Goal: Transaction & Acquisition: Obtain resource

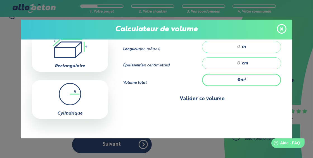
scroll to position [53, 0]
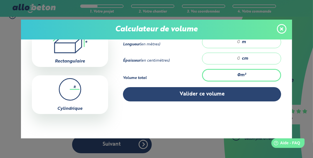
click at [81, 101] on div "Cylindrique" at bounding box center [70, 94] width 76 height 39
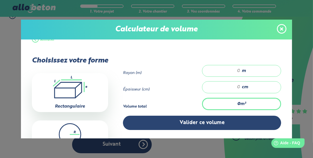
scroll to position [8, 0]
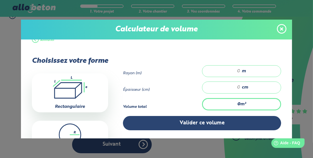
click at [79, 98] on div ".icon-calc-rectanglea{fill:none;stroke-linecap:round;stroke-width:3px;stroke:#6…" at bounding box center [70, 92] width 76 height 39
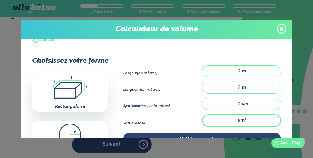
scroll to position [13, 0]
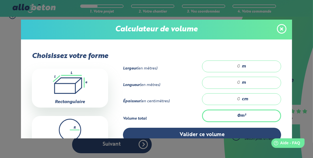
click at [235, 66] on input "number" at bounding box center [224, 66] width 32 height 6
type input "5.30"
click at [234, 80] on input "number" at bounding box center [224, 83] width 32 height 6
type input "9"
click at [236, 99] on input "number" at bounding box center [224, 99] width 32 height 6
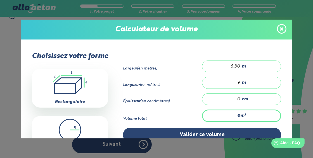
type input "0.477"
type input "1"
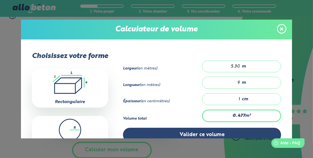
type input "5.724"
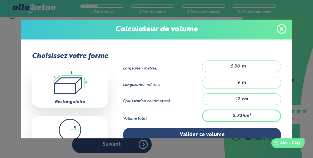
type input "12"
click at [233, 114] on strong "5.724" at bounding box center [239, 115] width 12 height 4
click at [238, 81] on div "9 m" at bounding box center [241, 83] width 79 height 12
type input "0"
type input "1.908"
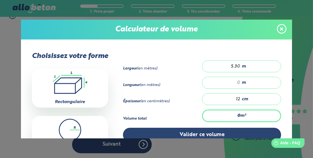
type input "3"
type input "0"
type input "0.636"
type input "1"
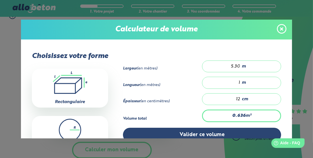
type input "7.632"
type input "12"
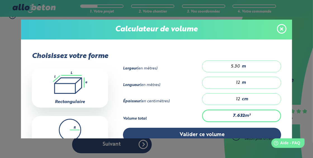
type input "0.636"
type input "1"
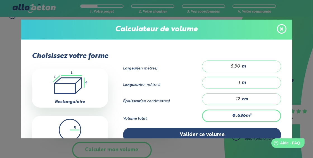
type input "8.268"
type input "13"
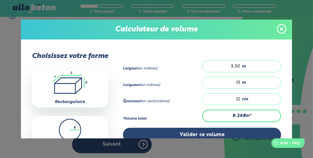
type input "0.636"
type input "1"
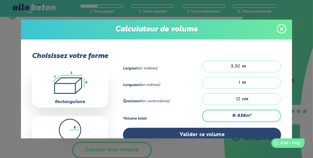
type input "7.632"
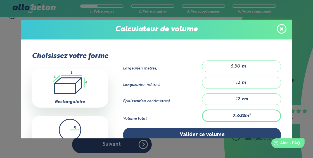
type input "12"
click at [237, 67] on input "5.30" at bounding box center [224, 66] width 32 height 6
click at [231, 64] on input "5.30" at bounding box center [224, 66] width 32 height 6
type input "0.432"
type input ".30"
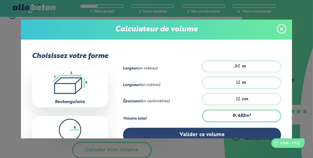
type input "10.512"
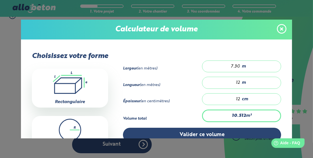
type input "7.3"
type input "10.08"
type input "7"
type input "11.088"
type input "7.7"
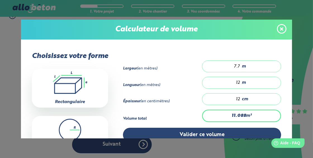
type input "11.16"
type input "7.75"
click at [237, 81] on div "12 m" at bounding box center [241, 83] width 79 height 12
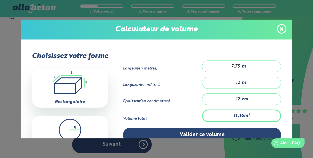
click at [235, 81] on input "12" at bounding box center [224, 83] width 32 height 6
type input "0.93"
type input "1"
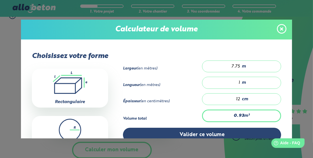
type input "0"
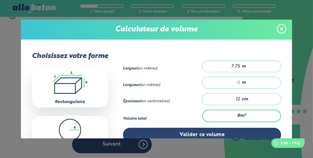
type input "8.37"
type input "9"
click at [231, 66] on input "7.75" at bounding box center [224, 66] width 32 height 6
type input "0.81"
type input ".75"
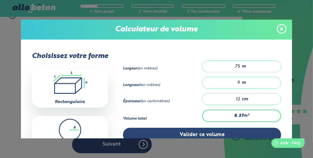
type input "6.21"
type input "5.75"
type input "0.81"
type input ".75"
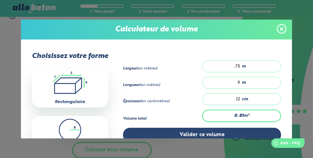
type input "7.29"
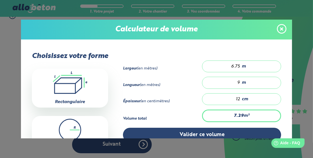
type input "6.75"
click at [237, 66] on div "6.75 m" at bounding box center [241, 66] width 79 height 12
click at [236, 65] on input "6.75" at bounding box center [224, 66] width 32 height 6
type input "7.236"
type input "6.7"
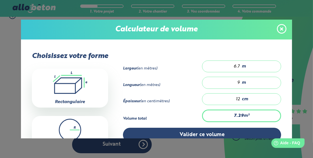
type input "6.48"
type input "6"
type input "6.588"
type input "6.1"
type input "6.642"
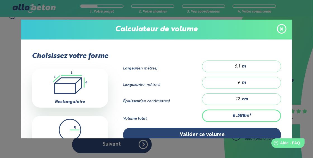
type input "6.15"
type input "6.588"
type input "6.1"
type input "6.674"
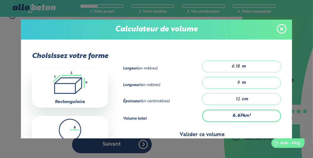
type input "6.18"
click at [187, 129] on button "Valider ce volume" at bounding box center [202, 134] width 158 height 14
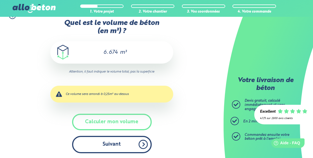
click at [128, 145] on button "Suivant" at bounding box center [112, 144] width 80 height 17
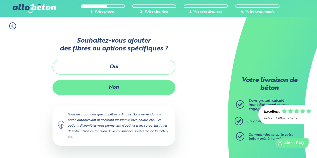
click at [128, 89] on button "Non" at bounding box center [114, 87] width 123 height 15
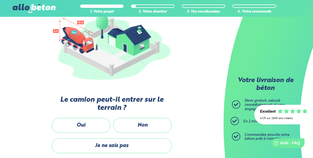
scroll to position [102, 0]
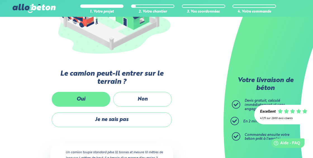
click at [89, 97] on label "Oui" at bounding box center [81, 99] width 59 height 15
click at [0, 0] on input "Oui" at bounding box center [0, 0] width 0 height 0
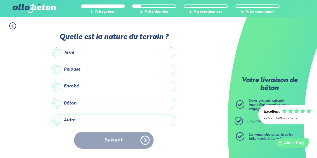
drag, startPoint x: 56, startPoint y: 121, endPoint x: 53, endPoint y: 121, distance: 3.1
click at [53, 121] on label "Autre" at bounding box center [114, 119] width 123 height 11
click at [0, 0] on input "Autre" at bounding box center [0, 0] width 0 height 0
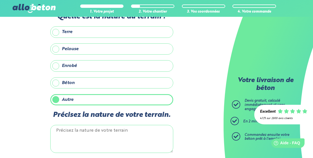
scroll to position [18, 0]
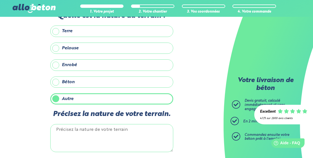
click at [57, 61] on label "Enrobé" at bounding box center [111, 64] width 123 height 11
click at [0, 0] on input "Enrobé" at bounding box center [0, 0] width 0 height 0
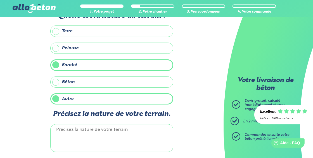
scroll to position [40, 0]
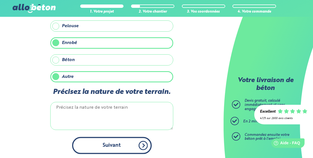
click at [110, 142] on button "Suivant" at bounding box center [112, 145] width 80 height 17
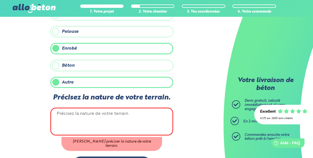
click at [54, 80] on label "Autre" at bounding box center [111, 82] width 123 height 11
click at [0, 0] on input "Autre" at bounding box center [0, 0] width 0 height 0
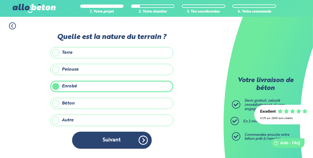
scroll to position [0, 0]
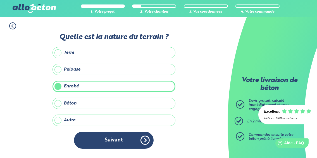
drag, startPoint x: 132, startPoint y: 140, endPoint x: 153, endPoint y: 145, distance: 21.6
click at [153, 145] on div "Suivant" at bounding box center [114, 139] width 123 height 17
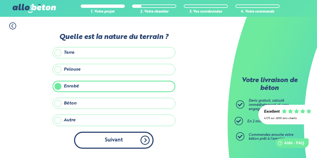
click at [145, 139] on button "Suivant" at bounding box center [114, 139] width 80 height 17
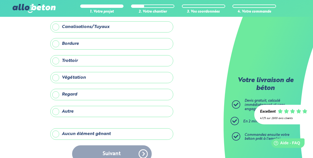
scroll to position [38, 0]
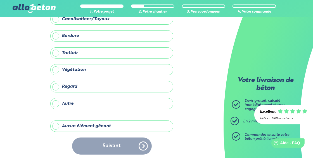
click at [56, 124] on label "Aucun élément gênant" at bounding box center [111, 125] width 123 height 11
click at [0, 0] on input "Aucun élément gênant" at bounding box center [0, 0] width 0 height 0
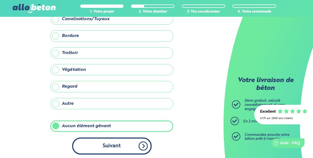
click at [121, 144] on button "Suivant" at bounding box center [112, 145] width 80 height 17
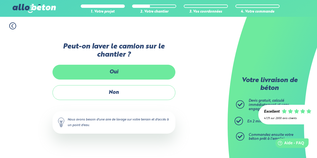
click at [130, 76] on label "Oui" at bounding box center [114, 72] width 123 height 15
click at [0, 0] on input "Oui" at bounding box center [0, 0] width 0 height 0
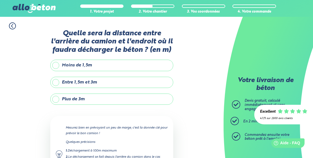
click at [57, 65] on label "Moins de 1,5m" at bounding box center [111, 65] width 123 height 11
click at [0, 0] on input "Moins de 1,5m" at bounding box center [0, 0] width 0 height 0
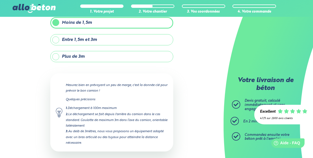
scroll to position [68, 0]
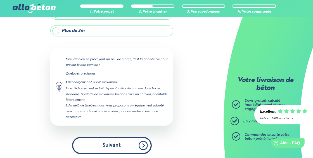
click at [141, 144] on button "Suivant" at bounding box center [112, 145] width 80 height 17
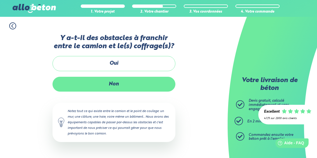
click at [119, 77] on label "Non" at bounding box center [114, 84] width 123 height 15
click at [0, 0] on input "Non" at bounding box center [0, 0] width 0 height 0
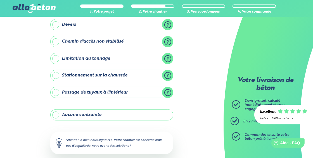
scroll to position [81, 0]
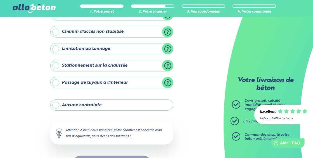
click at [58, 103] on label "Aucune contrainte" at bounding box center [111, 104] width 123 height 11
click at [0, 0] on input "Aucune contrainte" at bounding box center [0, 0] width 0 height 0
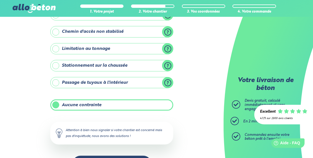
scroll to position [99, 0]
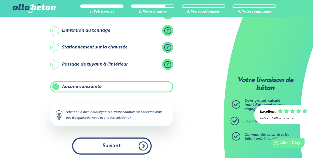
click at [125, 146] on button "Suivant" at bounding box center [112, 145] width 80 height 17
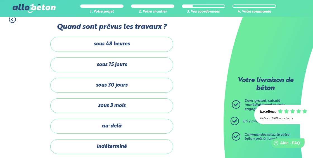
scroll to position [6, 0]
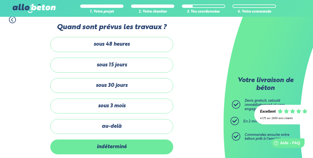
drag, startPoint x: 125, startPoint y: 146, endPoint x: 118, endPoint y: 146, distance: 7.8
click at [118, 146] on label "indéterminé" at bounding box center [111, 146] width 123 height 15
click at [0, 0] on input "indéterminé" at bounding box center [0, 0] width 0 height 0
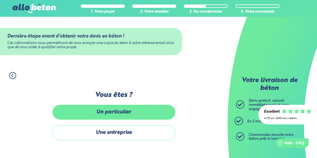
click at [122, 108] on label "Un particulier" at bounding box center [114, 112] width 123 height 15
click at [0, 0] on input "Un particulier" at bounding box center [0, 0] width 0 height 0
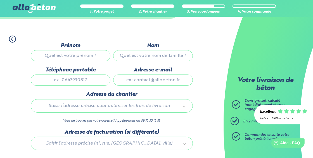
scroll to position [37, 0]
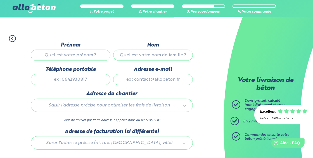
click at [68, 53] on input "Prénom" at bounding box center [71, 54] width 80 height 11
type input "MARVIN"
type input "Marie"
type input "0614650192"
type input "m.marvin.immo@gmail.com"
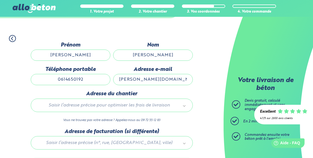
type input "300 ROUTE DU CHAT ENDORMI"
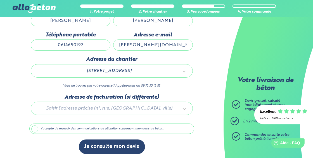
click at [36, 126] on label "J'accepte de recevoir des communications de allobéton concernant mon devis de b…" at bounding box center [111, 128] width 165 height 11
click at [0, 0] on input "J'accepte de recevoir des communications de allobéton concernant mon devis de b…" at bounding box center [0, 0] width 0 height 0
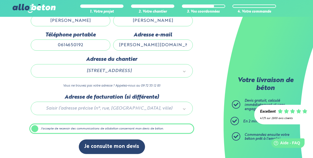
click at [36, 126] on label "J'accepte de recevoir des communications de allobéton concernant mon devis de b…" at bounding box center [111, 128] width 165 height 11
click at [0, 0] on input "J'accepte de recevoir des communications de allobéton concernant mon devis de b…" at bounding box center [0, 0] width 0 height 0
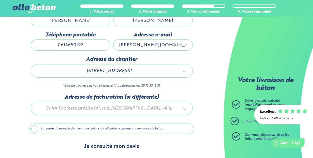
click at [111, 148] on button "Je consulte mon devis" at bounding box center [112, 146] width 66 height 14
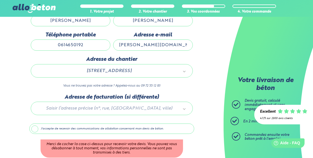
click at [36, 126] on label "J'accepte de recevoir des communications de allobéton concernant mon devis de b…" at bounding box center [111, 128] width 165 height 11
click at [0, 0] on input "J'accepte de recevoir des communications de allobéton concernant mon devis de b…" at bounding box center [0, 0] width 0 height 0
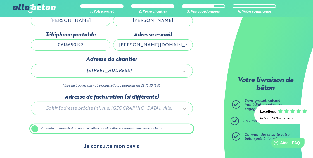
click at [100, 145] on button "Je consulte mon devis" at bounding box center [112, 146] width 66 height 14
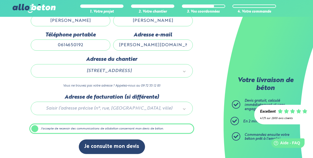
scroll to position [72, 0]
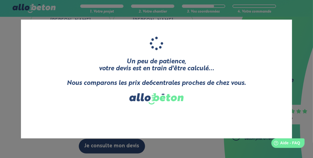
click at [164, 130] on div "Un peu de patience, votre devis est en train d'être calculé... Nous comparons l…" at bounding box center [156, 79] width 271 height 118
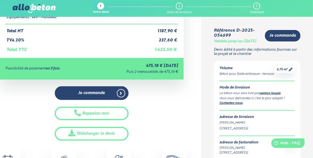
scroll to position [112, 0]
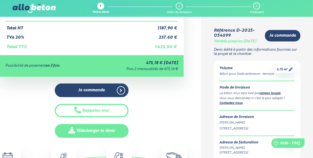
click at [94, 127] on link "Télécharger le devis" at bounding box center [91, 131] width 73 height 14
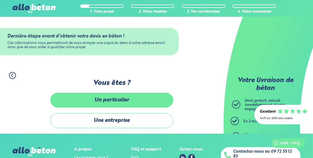
click at [92, 98] on label "Un particulier" at bounding box center [111, 100] width 123 height 15
click at [0, 0] on input "Un particulier" at bounding box center [0, 0] width 0 height 0
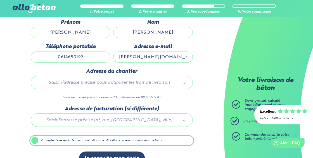
scroll to position [96, 0]
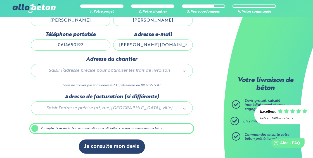
click at [37, 126] on label "J'accepte de recevoir des communications de allobéton concernant mon devis de b…" at bounding box center [111, 128] width 165 height 11
click at [0, 0] on input "J'accepte de recevoir des communications de allobéton concernant mon devis de b…" at bounding box center [0, 0] width 0 height 0
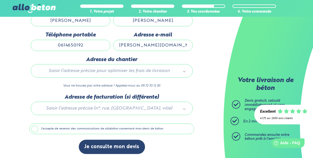
click at [34, 127] on label "J'accepte de recevoir des communications de allobéton concernant mon devis de b…" at bounding box center [111, 128] width 165 height 11
click at [0, 0] on input "J'accepte de recevoir des communications de allobéton concernant mon devis de b…" at bounding box center [0, 0] width 0 height 0
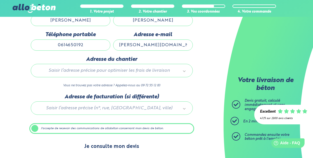
click at [99, 147] on button "Je consulte mon devis" at bounding box center [112, 146] width 66 height 14
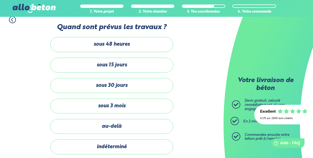
scroll to position [99, 0]
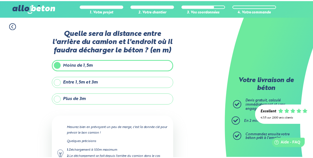
scroll to position [68, 0]
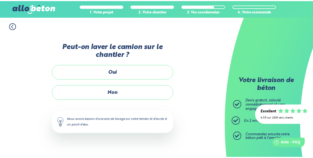
scroll to position [38, 0]
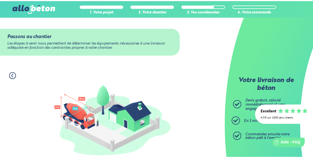
scroll to position [102, 0]
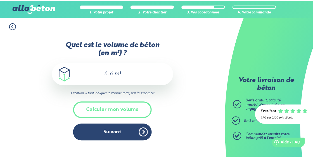
scroll to position [41, 0]
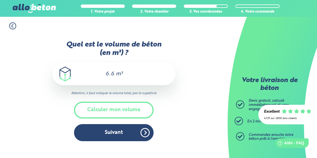
click at [115, 73] on div "6.674 m³" at bounding box center [114, 74] width 123 height 22
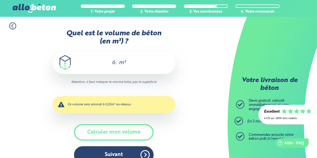
type input "6"
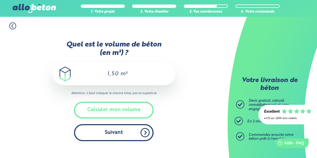
type input "1,50"
click at [113, 131] on button "Suivant" at bounding box center [114, 132] width 80 height 17
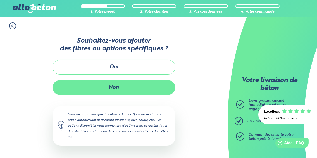
click at [119, 93] on button "Non" at bounding box center [114, 87] width 123 height 15
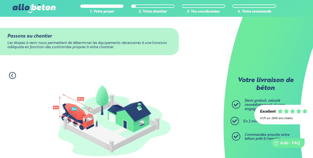
scroll to position [112, 0]
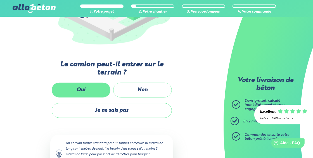
click at [107, 88] on label "Oui" at bounding box center [81, 89] width 59 height 15
click at [0, 0] on input "Oui" at bounding box center [0, 0] width 0 height 0
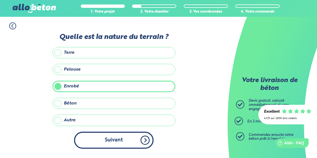
click at [145, 140] on button "Suivant" at bounding box center [114, 139] width 80 height 17
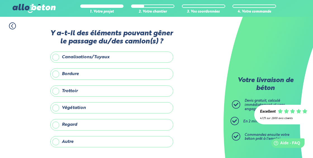
scroll to position [28, 0]
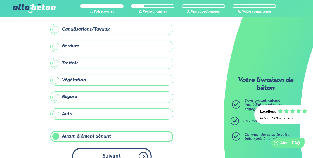
click at [145, 153] on button "Suivant" at bounding box center [112, 156] width 80 height 17
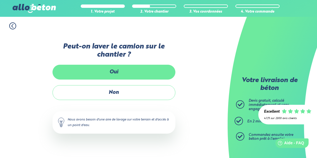
click at [113, 68] on label "Oui" at bounding box center [114, 72] width 123 height 15
click at [0, 0] on input "Oui" at bounding box center [0, 0] width 0 height 0
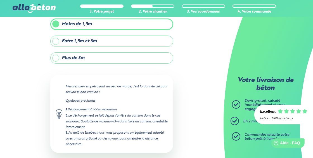
scroll to position [68, 0]
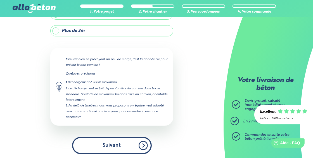
click at [139, 141] on button "Suivant" at bounding box center [112, 145] width 80 height 17
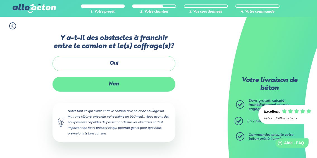
click at [115, 90] on label "Non" at bounding box center [114, 84] width 123 height 15
click at [0, 0] on input "Non" at bounding box center [0, 0] width 0 height 0
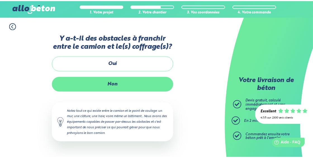
scroll to position [99, 0]
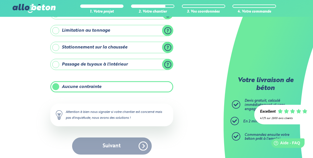
click at [143, 143] on div "Suivant" at bounding box center [111, 145] width 123 height 17
click at [54, 82] on label "Aucune contrainte" at bounding box center [111, 86] width 123 height 11
click at [0, 0] on input "Aucune contrainte" at bounding box center [0, 0] width 0 height 0
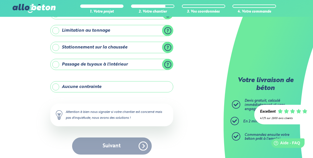
click at [57, 85] on label "Aucune contrainte" at bounding box center [111, 86] width 123 height 11
click at [0, 0] on input "Aucune contrainte" at bounding box center [0, 0] width 0 height 0
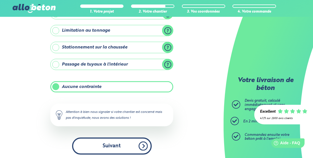
click at [136, 141] on button "Suivant" at bounding box center [112, 145] width 80 height 17
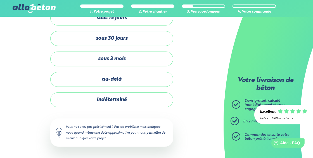
scroll to position [43, 0]
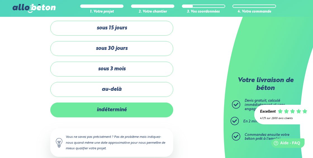
click at [118, 108] on label "indéterminé" at bounding box center [111, 109] width 123 height 15
click at [0, 0] on input "indéterminé" at bounding box center [0, 0] width 0 height 0
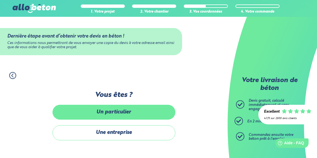
click at [116, 113] on label "Un particulier" at bounding box center [114, 112] width 123 height 15
click at [0, 0] on input "Un particulier" at bounding box center [0, 0] width 0 height 0
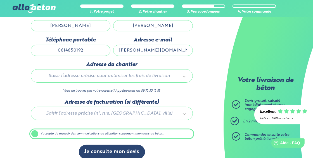
scroll to position [96, 0]
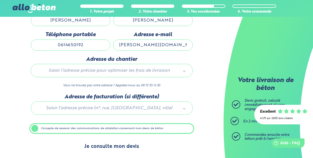
click at [123, 147] on button "Je consulte mon devis" at bounding box center [112, 146] width 66 height 14
click at [121, 142] on button "Je consulte mon devis" at bounding box center [112, 146] width 66 height 14
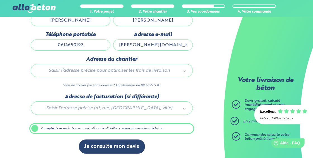
click at [38, 125] on label "J'accepte de recevoir des communications de allobéton concernant mon devis de b…" at bounding box center [111, 128] width 165 height 11
click at [0, 0] on input "J'accepte de recevoir des communications de allobéton concernant mon devis de b…" at bounding box center [0, 0] width 0 height 0
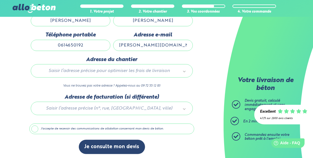
click at [38, 125] on label "J'accepte de recevoir des communications de allobéton concernant mon devis de b…" at bounding box center [111, 128] width 165 height 11
click at [0, 0] on input "J'accepte de recevoir des communications de allobéton concernant mon devis de b…" at bounding box center [0, 0] width 0 height 0
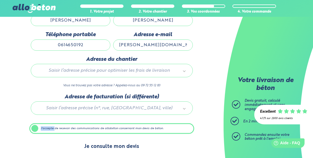
click at [129, 148] on button "Je consulte mon devis" at bounding box center [112, 146] width 66 height 14
click at [129, 145] on button "Je consulte mon devis" at bounding box center [112, 146] width 66 height 14
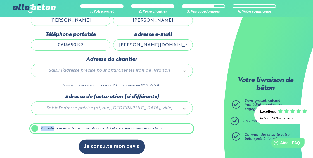
click at [35, 127] on label "J'accepte de recevoir des communications de allobéton concernant mon devis de b…" at bounding box center [111, 128] width 165 height 11
click at [0, 0] on input "J'accepte de recevoir des communications de allobéton concernant mon devis de b…" at bounding box center [0, 0] width 0 height 0
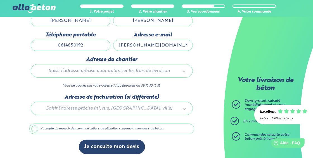
click at [35, 125] on label "J'accepte de recevoir des communications de allobéton concernant mon devis de b…" at bounding box center [111, 128] width 165 height 11
click at [0, 0] on input "J'accepte de recevoir des communications de allobéton concernant mon devis de b…" at bounding box center [0, 0] width 0 height 0
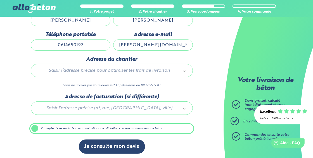
scroll to position [68, 0]
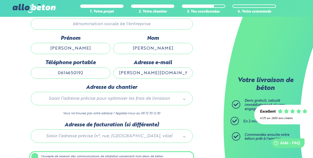
click at [97, 101] on div "Saisir l’adresse précise pour optimiser les frais de livraison" at bounding box center [112, 98] width 162 height 13
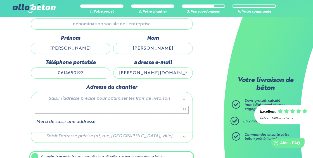
type input "3"
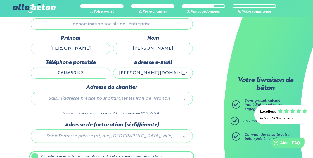
click at [70, 49] on input "MARVIN" at bounding box center [71, 48] width 80 height 11
type input "300 ROUTE DU CHAT ENDORMI"
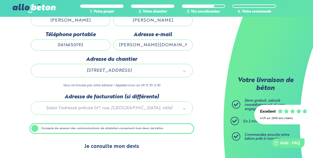
click at [99, 142] on button "Je consulte mon devis" at bounding box center [112, 146] width 66 height 14
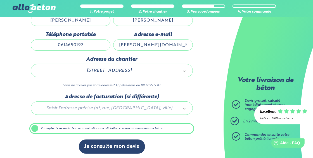
click at [159, 144] on div "Je consulte mon devis" at bounding box center [111, 149] width 165 height 20
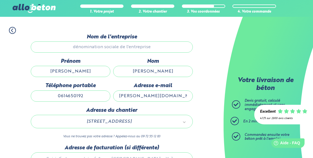
scroll to position [12, 0]
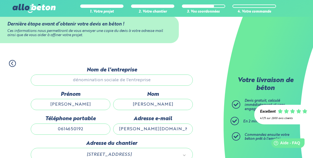
click at [195, 106] on div "1. Votre projet 2. Votre chantier 3. Vos coordonnées 4. Votre commande Dernière…" at bounding box center [112, 148] width 224 height 189
click at [196, 111] on div "1. Votre projet 2. Votre chantier 3. Vos coordonnées 4. Votre commande Dernière…" at bounding box center [112, 148] width 224 height 189
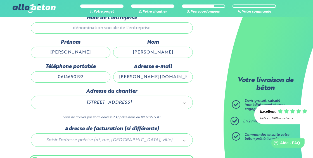
scroll to position [96, 0]
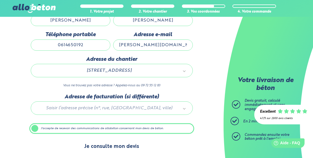
click at [110, 144] on button "Je consulte mon devis" at bounding box center [112, 146] width 66 height 14
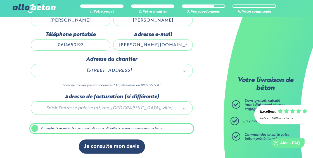
click at [91, 21] on input "MARVIN" at bounding box center [71, 20] width 80 height 11
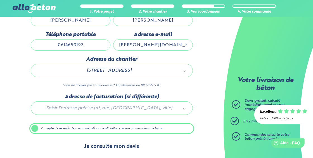
click at [108, 141] on button "Je consulte mon devis" at bounding box center [112, 146] width 66 height 14
click at [109, 146] on button "Je consulte mon devis" at bounding box center [112, 146] width 66 height 14
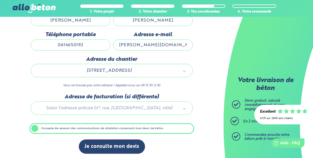
click at [208, 112] on div "1. Votre projet 2. Votre chantier 3. Vos coordonnées 4. Votre commande Dernière…" at bounding box center [112, 64] width 224 height 189
click at [35, 127] on label "J'accepte de recevoir des communications de allobéton concernant mon devis de b…" at bounding box center [111, 128] width 165 height 11
click at [0, 0] on input "J'accepte de recevoir des communications de allobéton concernant mon devis de b…" at bounding box center [0, 0] width 0 height 0
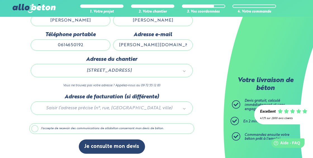
scroll to position [96, 0]
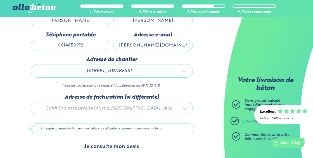
click at [108, 151] on button "Je consulte mon devis" at bounding box center [112, 146] width 66 height 14
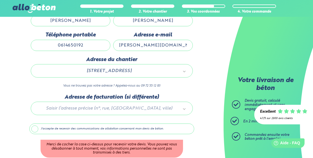
click at [35, 128] on label "J'accepte de recevoir des communications de allobéton concernant mon devis de b…" at bounding box center [111, 128] width 165 height 11
click at [0, 0] on input "J'accepte de recevoir des communications de allobéton concernant mon devis de b…" at bounding box center [0, 0] width 0 height 0
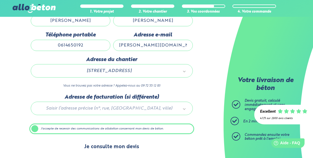
click at [111, 146] on button "Je consulte mon devis" at bounding box center [112, 146] width 66 height 14
click at [102, 141] on button "Je consulte mon devis" at bounding box center [112, 146] width 66 height 14
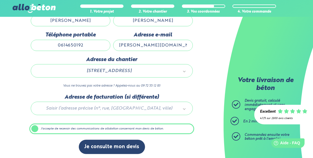
click at [86, 106] on div at bounding box center [111, 107] width 165 height 27
click at [91, 44] on input "0614650192" at bounding box center [71, 45] width 80 height 11
type input "GODERVILLE"
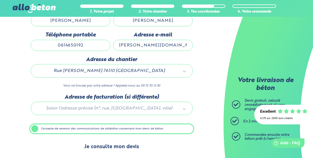
click at [103, 144] on button "Je consulte mon devis" at bounding box center [112, 146] width 66 height 14
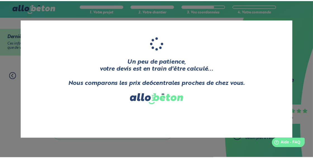
scroll to position [96, 0]
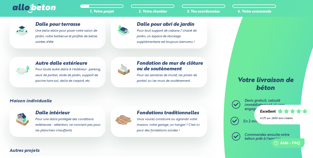
scroll to position [68, 0]
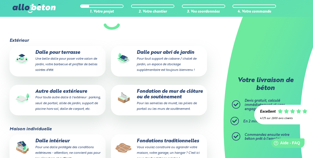
click at [56, 56] on p "Dalle pour terrasse Une belle dalle pour poser votre salon de jardin, votre bar…" at bounding box center [57, 61] width 88 height 23
click at [0, 0] on input "Dalle pour terrasse Une belle dalle pour poser votre salon de jardin, votre bar…" at bounding box center [0, 0] width 0 height 0
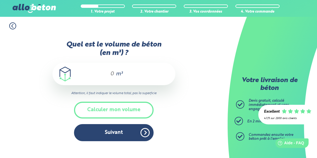
click at [116, 77] on span "m³" at bounding box center [119, 74] width 7 height 6
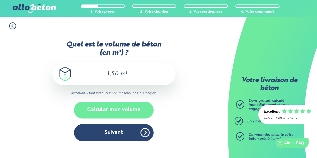
click at [124, 111] on button "Calculer mon volume" at bounding box center [114, 109] width 80 height 16
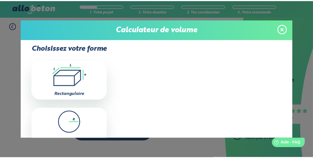
scroll to position [28, 0]
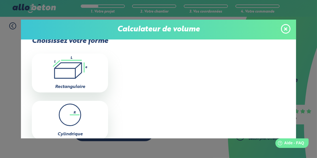
click at [79, 66] on icon ".icon-calc-rectanglea{fill:none;stroke-linecap:round;stroke-width:3px;stroke:#6…" at bounding box center [70, 67] width 71 height 22
type input "0"
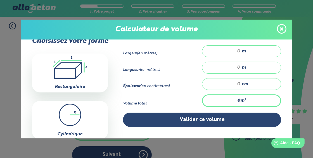
click at [238, 49] on div "m" at bounding box center [241, 51] width 79 height 12
type input "3"
click at [237, 66] on input "number" at bounding box center [224, 68] width 32 height 6
type input "4"
click at [236, 83] on input "number" at bounding box center [224, 84] width 32 height 6
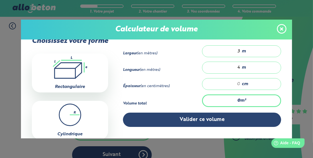
type input "0.12"
type input "1"
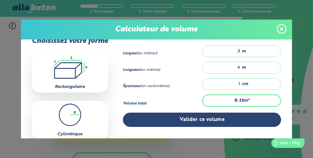
type input "1.44"
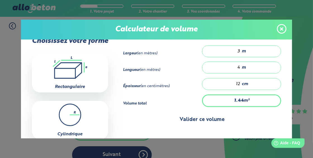
type input "12"
click at [208, 118] on button "Valider ce volume" at bounding box center [202, 119] width 158 height 14
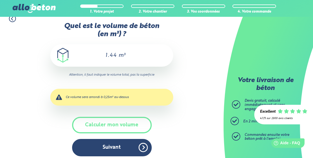
scroll to position [10, 0]
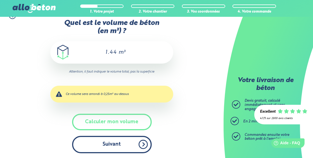
click at [116, 142] on button "Suivant" at bounding box center [112, 144] width 80 height 17
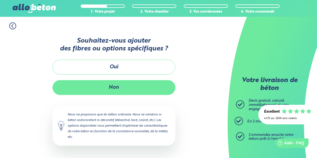
click at [120, 83] on button "Non" at bounding box center [114, 87] width 123 height 15
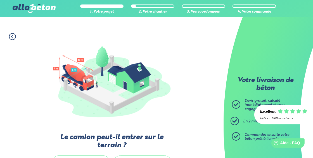
scroll to position [84, 0]
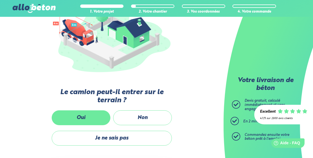
click at [93, 116] on label "Oui" at bounding box center [81, 117] width 59 height 15
click at [0, 0] on input "Oui" at bounding box center [0, 0] width 0 height 0
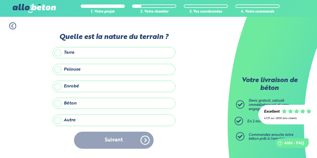
click at [59, 87] on label "Enrobé" at bounding box center [114, 85] width 123 height 11
click at [0, 0] on input "Enrobé" at bounding box center [0, 0] width 0 height 0
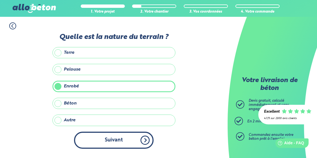
click at [117, 140] on button "Suivant" at bounding box center [114, 139] width 80 height 17
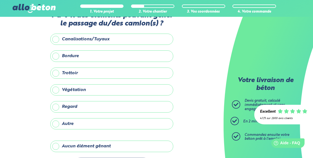
scroll to position [38, 0]
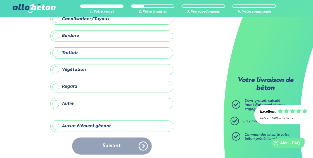
click at [61, 125] on label "Aucun élément gênant" at bounding box center [111, 125] width 123 height 11
click at [0, 0] on input "Aucun élément gênant" at bounding box center [0, 0] width 0 height 0
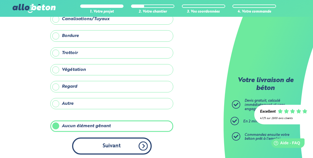
click at [136, 143] on button "Suivant" at bounding box center [112, 145] width 80 height 17
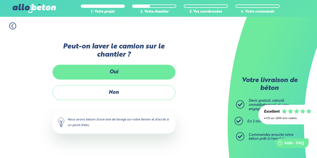
click at [114, 70] on label "Oui" at bounding box center [114, 72] width 123 height 15
click at [0, 0] on input "Oui" at bounding box center [0, 0] width 0 height 0
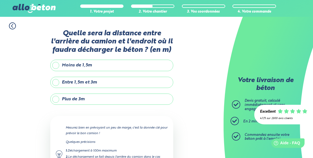
click at [58, 65] on label "Moins de 1,5m" at bounding box center [111, 65] width 123 height 11
click at [0, 0] on input "Moins de 1,5m" at bounding box center [0, 0] width 0 height 0
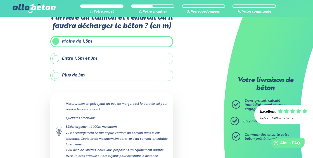
scroll to position [68, 0]
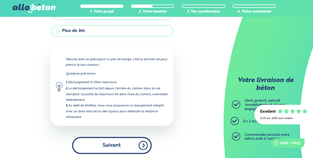
click at [143, 146] on button "Suivant" at bounding box center [112, 145] width 80 height 17
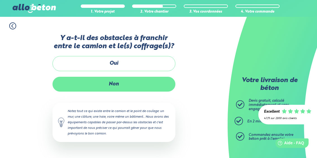
click at [104, 84] on label "Non" at bounding box center [114, 84] width 123 height 15
click at [0, 0] on input "Non" at bounding box center [0, 0] width 0 height 0
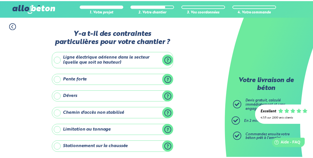
scroll to position [99, 0]
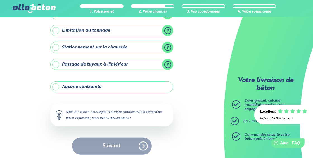
click at [55, 84] on label "Aucune contrainte" at bounding box center [111, 86] width 123 height 11
click at [0, 0] on input "Aucune contrainte" at bounding box center [0, 0] width 0 height 0
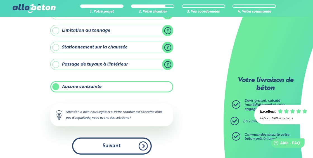
click at [141, 142] on button "Suivant" at bounding box center [112, 145] width 80 height 17
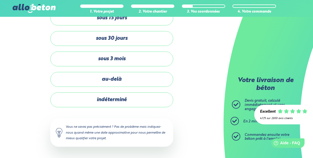
scroll to position [43, 0]
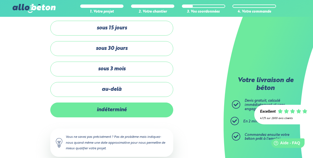
click at [105, 108] on label "indéterminé" at bounding box center [111, 109] width 123 height 15
click at [0, 0] on input "indéterminé" at bounding box center [0, 0] width 0 height 0
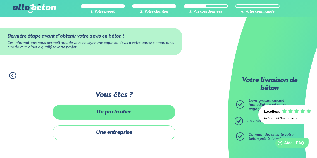
click at [108, 113] on label "Un particulier" at bounding box center [114, 112] width 123 height 15
click at [0, 0] on input "Un particulier" at bounding box center [0, 0] width 0 height 0
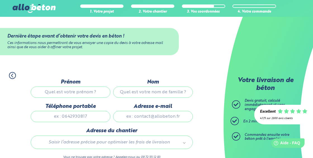
click at [72, 94] on input "Prénom" at bounding box center [71, 91] width 80 height 11
type input "[PERSON_NAME]"
type input "0614650192"
type input "[PERSON_NAME][DOMAIN_NAME][EMAIL_ADDRESS][DOMAIN_NAME]"
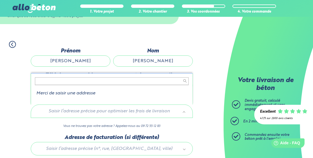
scroll to position [56, 0]
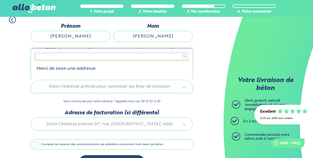
click at [53, 56] on input "text" at bounding box center [112, 57] width 154 height 8
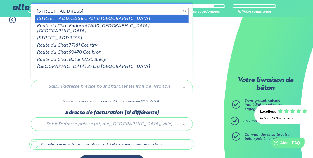
type input "300 ROUTE DU CHAT ENDOR"
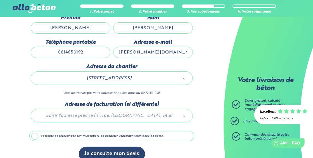
scroll to position [71, 0]
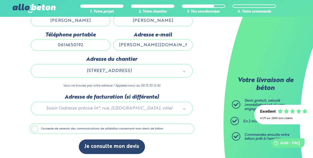
click at [34, 126] on label "J'accepte de recevoir des communications de allobéton concernant mon devis de b…" at bounding box center [111, 128] width 165 height 11
click at [0, 0] on input "J'accepte de recevoir des communications de allobéton concernant mon devis de b…" at bounding box center [0, 0] width 0 height 0
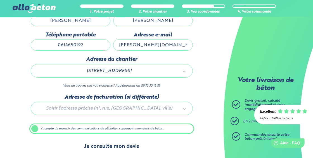
click at [102, 143] on button "Je consulte mon devis" at bounding box center [112, 146] width 66 height 14
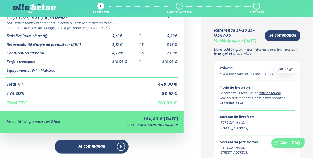
scroll to position [112, 0]
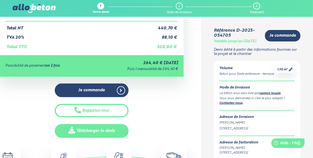
click at [97, 131] on link "Télécharger le devis" at bounding box center [91, 131] width 73 height 14
